Goal: Check status: Check status

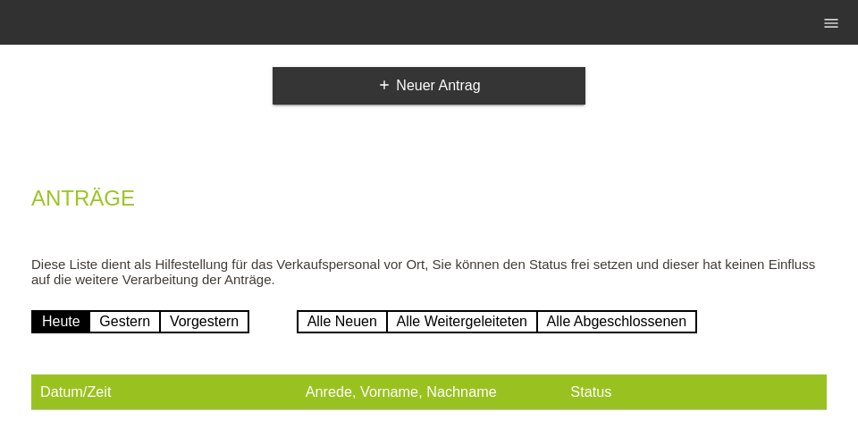
scroll to position [165, 0]
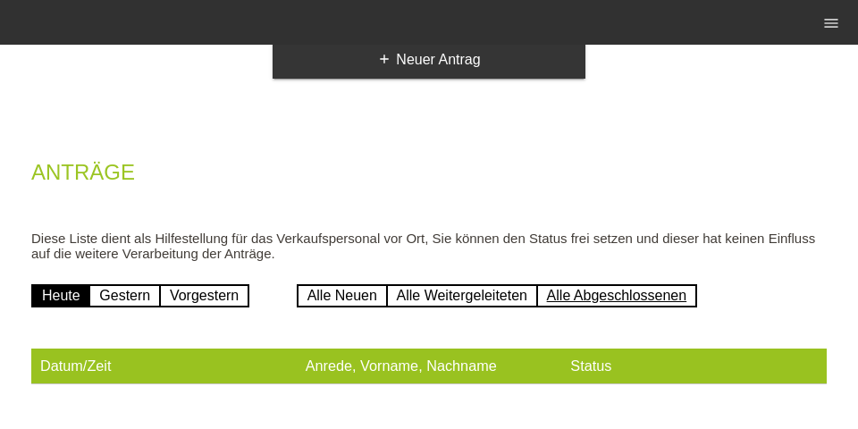
click at [619, 305] on link "Alle Abgeschlossenen" at bounding box center [617, 295] width 162 height 23
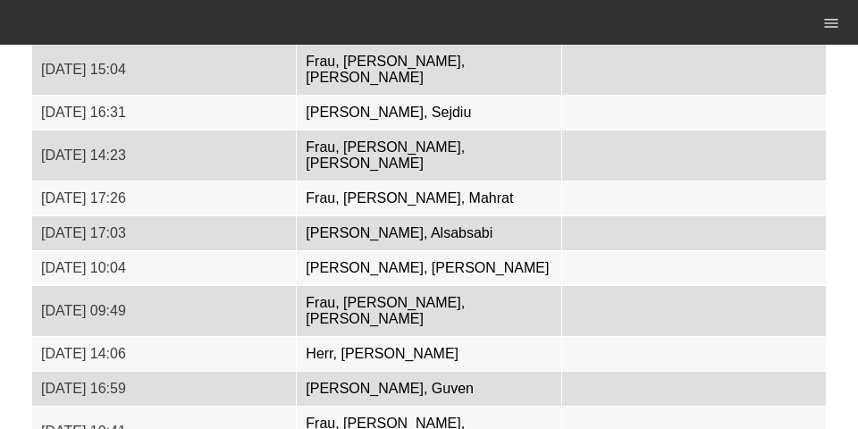
scroll to position [4692, 0]
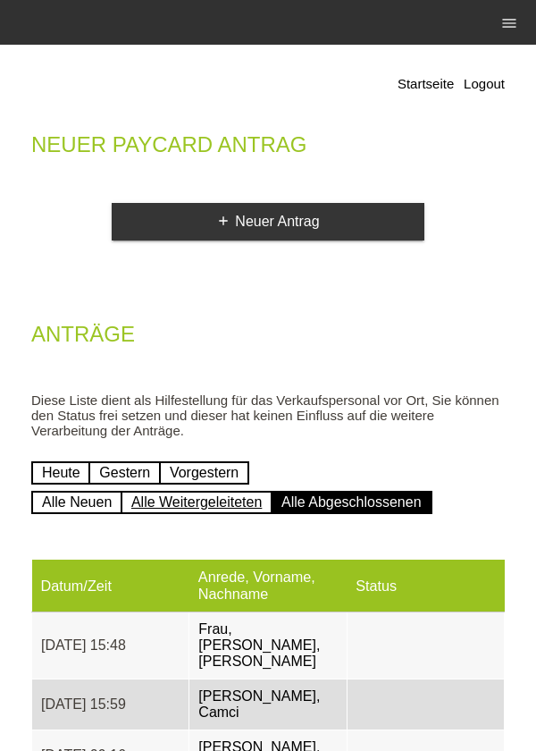
click at [204, 428] on link "Alle Weitergeleiteten" at bounding box center [197, 502] width 152 height 23
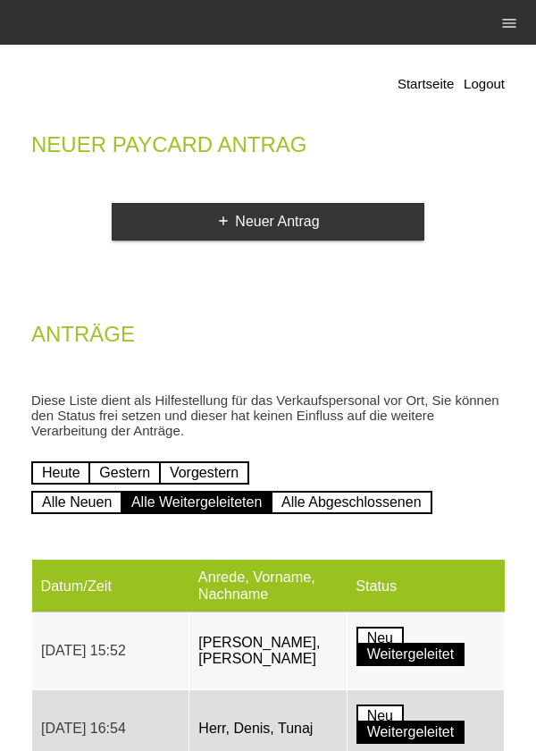
scroll to position [74, 0]
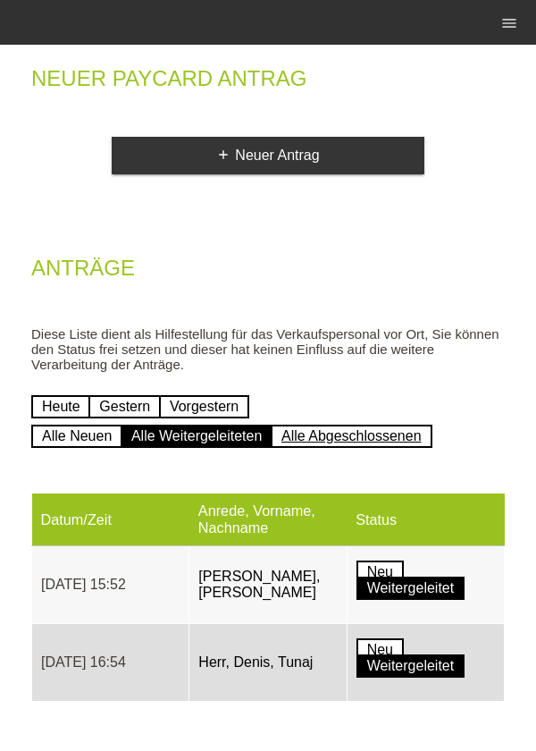
click at [359, 428] on link "Alle Abgeschlossenen" at bounding box center [352, 436] width 162 height 23
